Goal: Task Accomplishment & Management: Manage account settings

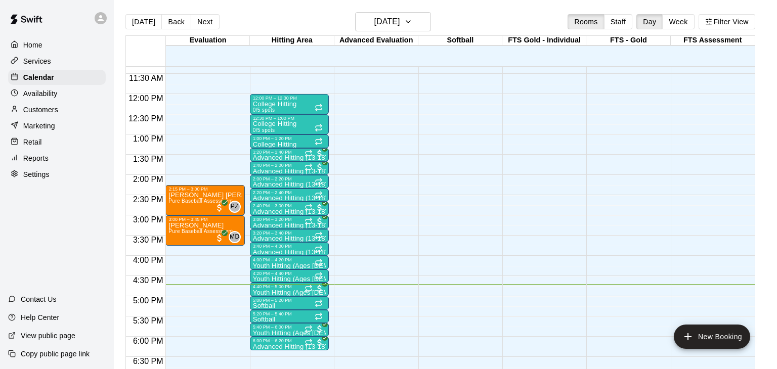
scroll to position [16, 0]
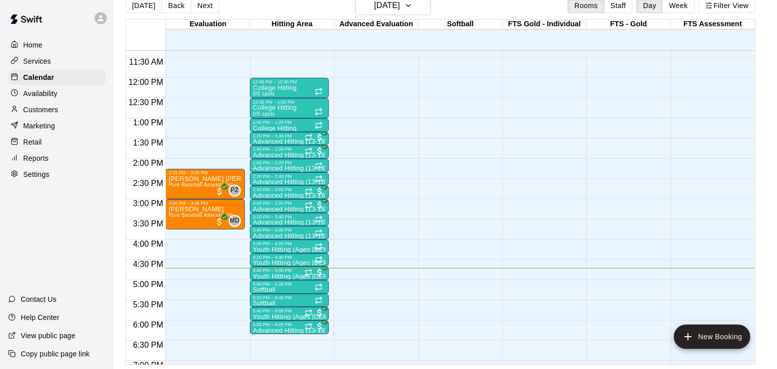
click at [539, 299] on div "12:00 AM – 9:00 AM Closed 9:30 PM – 11:59 PM Closed" at bounding box center [541, 77] width 79 height 971
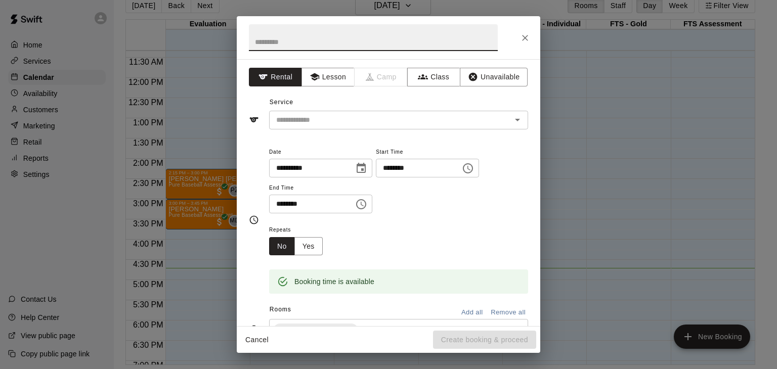
click at [526, 40] on icon "Close" at bounding box center [525, 38] width 10 height 10
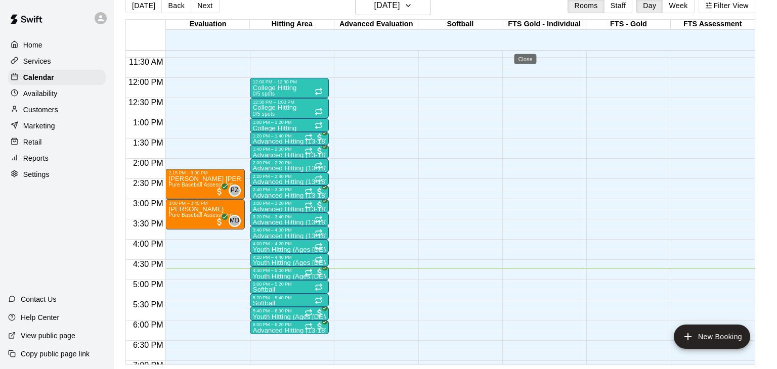
click at [29, 138] on div "**********" at bounding box center [388, 184] width 777 height 369
click at [358, 231] on div "12:00 AM – 9:00 AM Closed 9:30 PM – 11:59 PM Closed" at bounding box center [373, 77] width 79 height 971
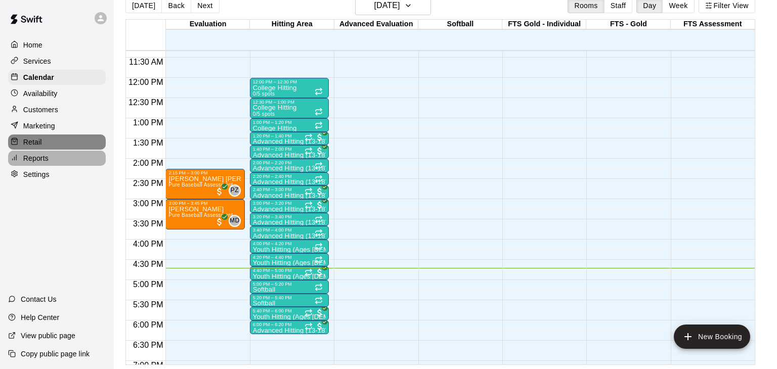
click at [29, 158] on p "Reports" at bounding box center [35, 158] width 25 height 10
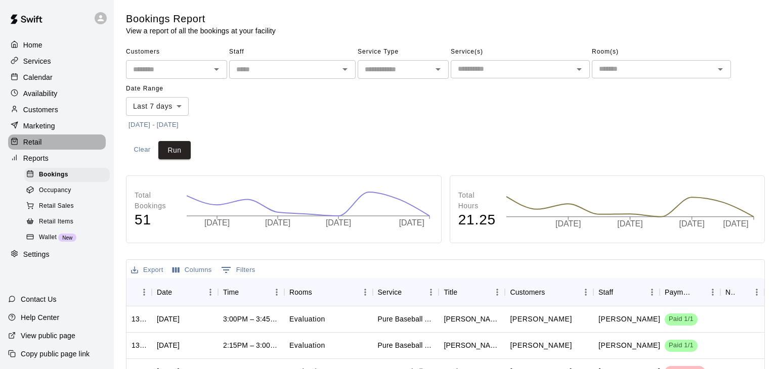
click at [39, 76] on p "Calendar" at bounding box center [37, 77] width 29 height 10
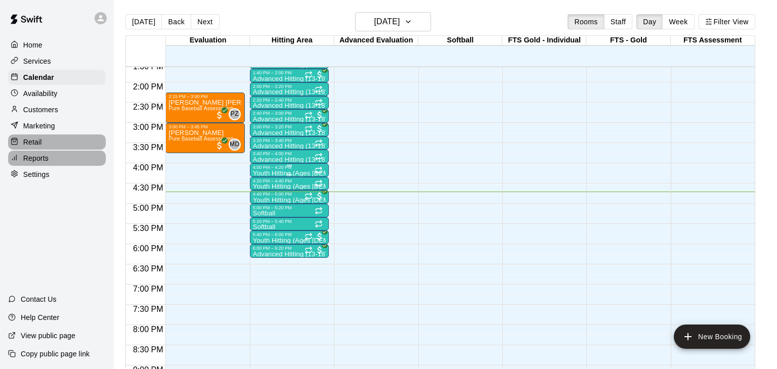
scroll to position [551, 0]
click at [296, 201] on p "Youth Hitting (Ages [DEMOGRAPHIC_DATA])" at bounding box center [289, 201] width 73 height 0
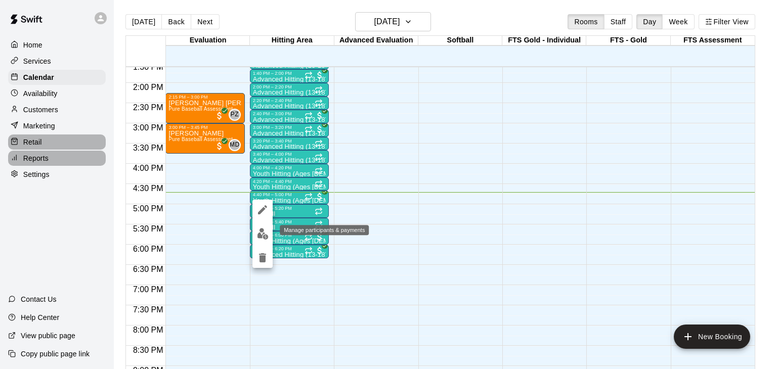
click at [260, 236] on img "edit" at bounding box center [263, 234] width 12 height 12
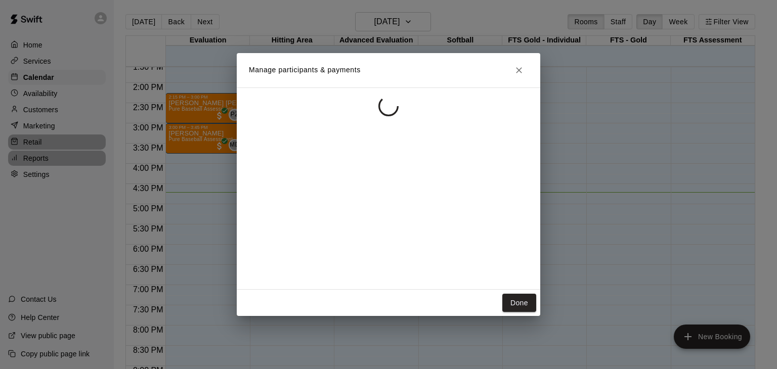
click at [29, 158] on div "Manage participants & payments Done" at bounding box center [388, 184] width 777 height 369
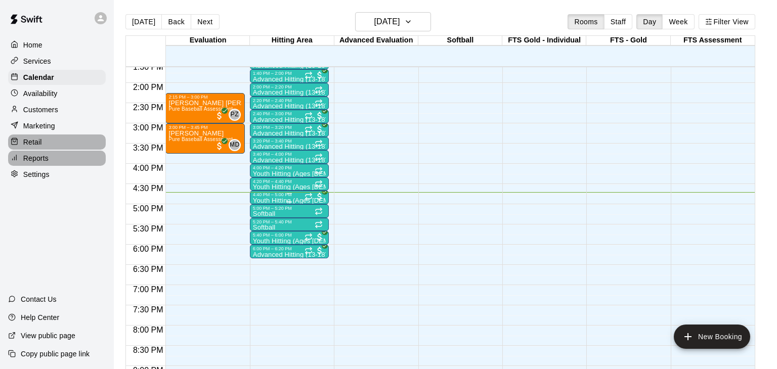
click at [267, 195] on div "4:40 PM – 5:00 PM" at bounding box center [289, 194] width 73 height 5
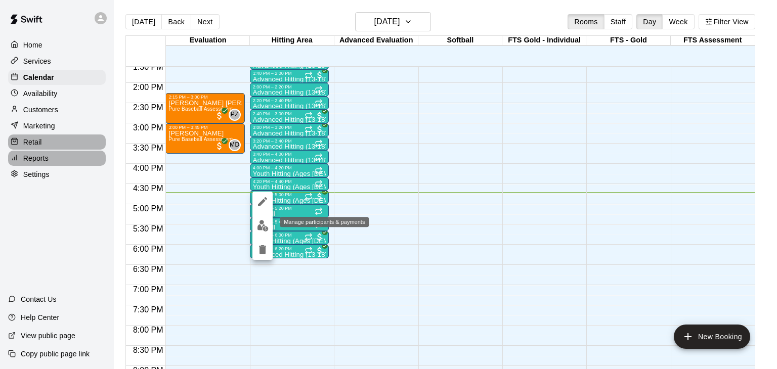
click at [262, 227] on img "edit" at bounding box center [263, 226] width 12 height 12
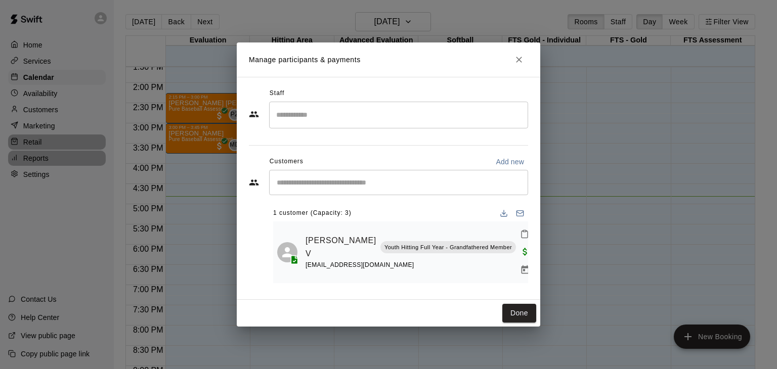
click at [262, 227] on div "​ 1 customer (Capacity: 3) Walter Smith V Youth Hitting Full Year - Grandfather…" at bounding box center [388, 226] width 279 height 113
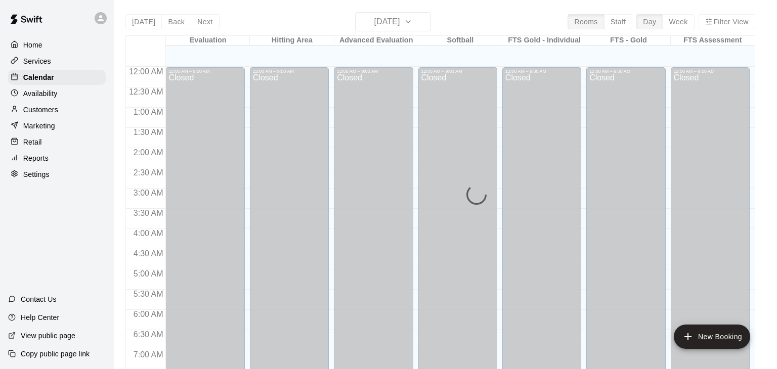
scroll to position [627, 0]
